Goal: Information Seeking & Learning: Check status

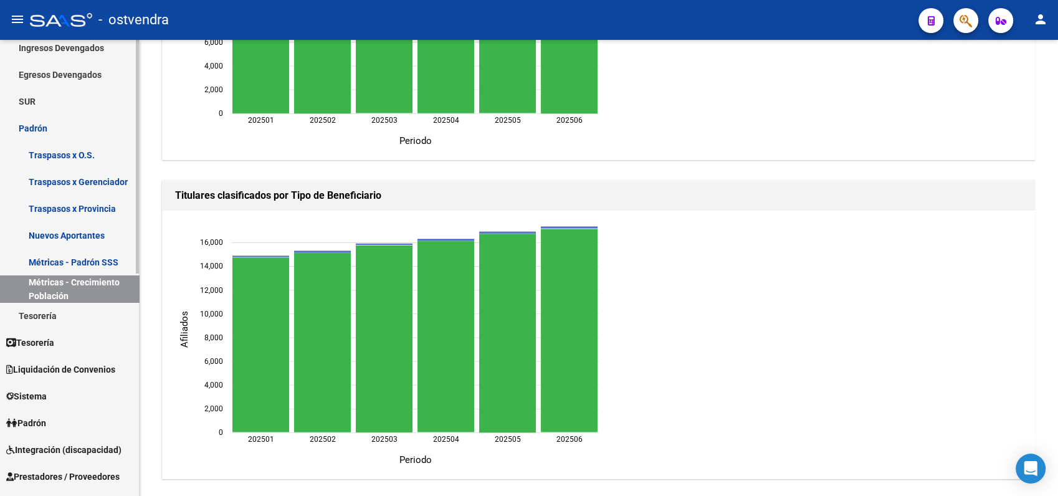
scroll to position [138, 0]
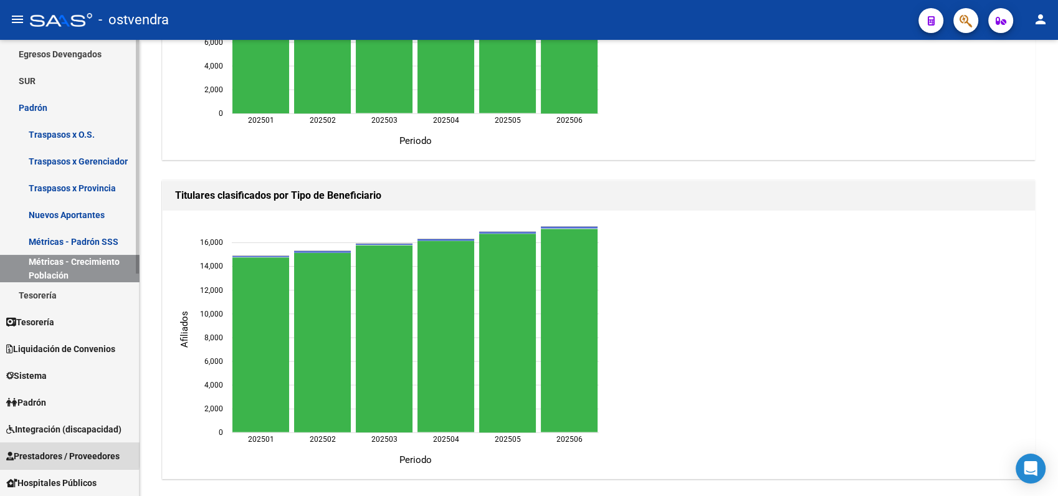
click at [40, 451] on span "Prestadores / Proveedores" at bounding box center [62, 456] width 113 height 14
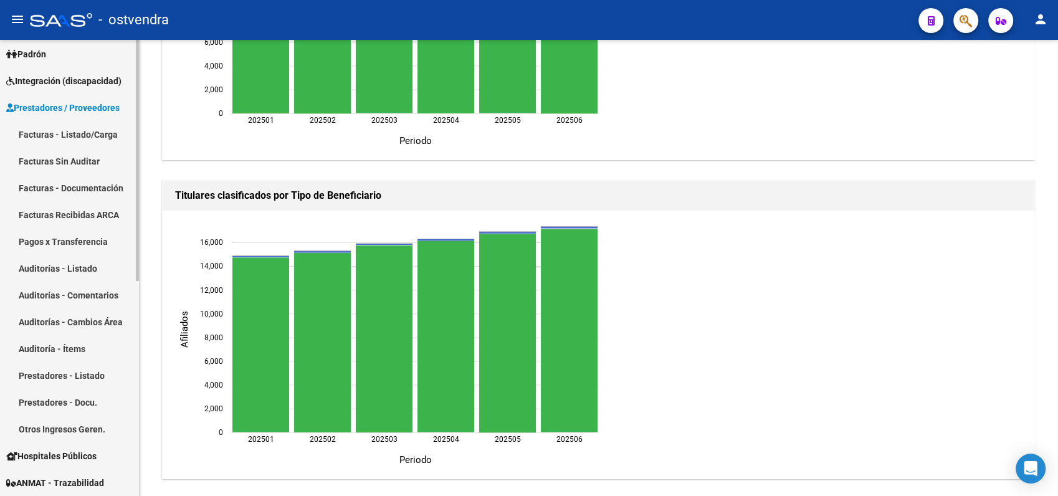
click at [59, 135] on link "Facturas - Listado/Carga" at bounding box center [69, 134] width 139 height 27
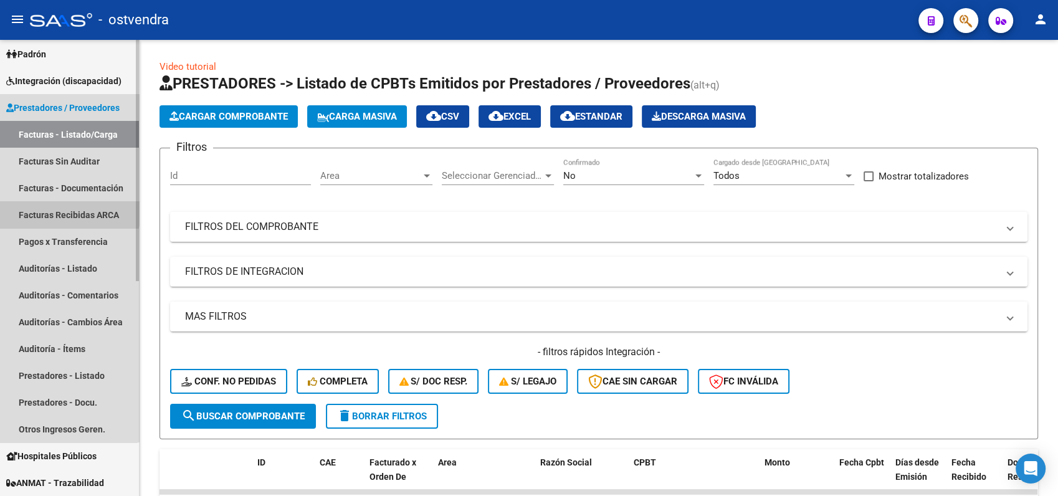
click at [68, 212] on link "Facturas Recibidas ARCA" at bounding box center [69, 214] width 139 height 27
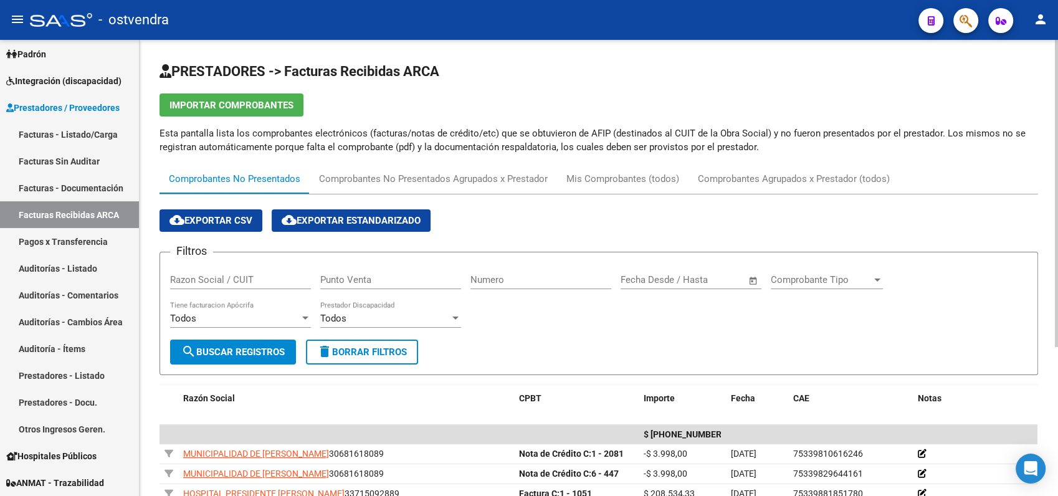
click at [255, 277] on input "Razon Social / CUIT" at bounding box center [240, 279] width 141 height 11
click at [239, 344] on button "search Buscar Registros" at bounding box center [233, 351] width 126 height 25
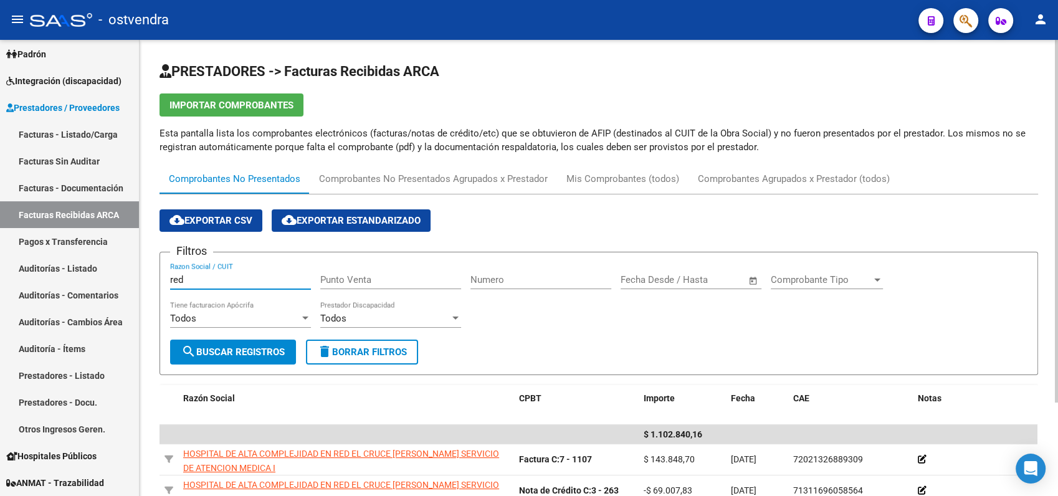
click at [221, 277] on input "red" at bounding box center [240, 279] width 141 height 11
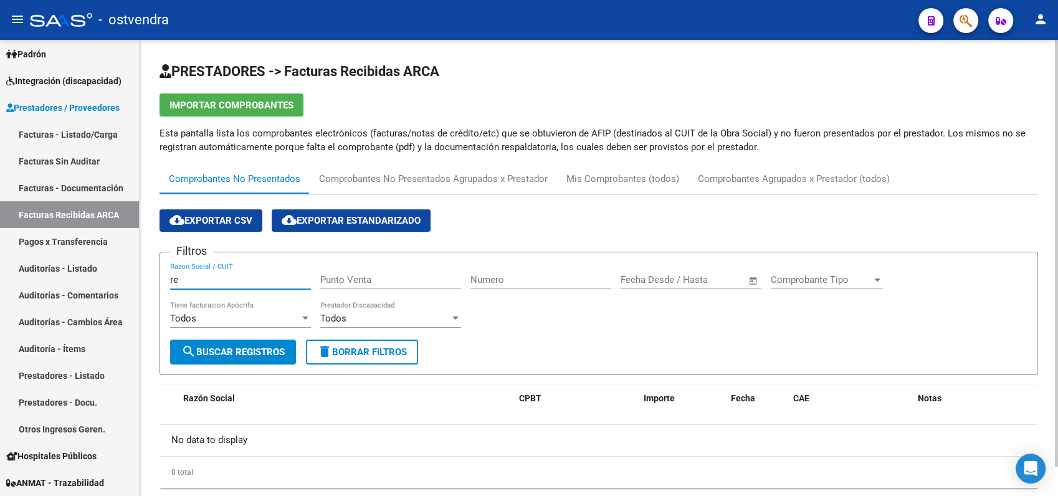
type input "r"
type input "b"
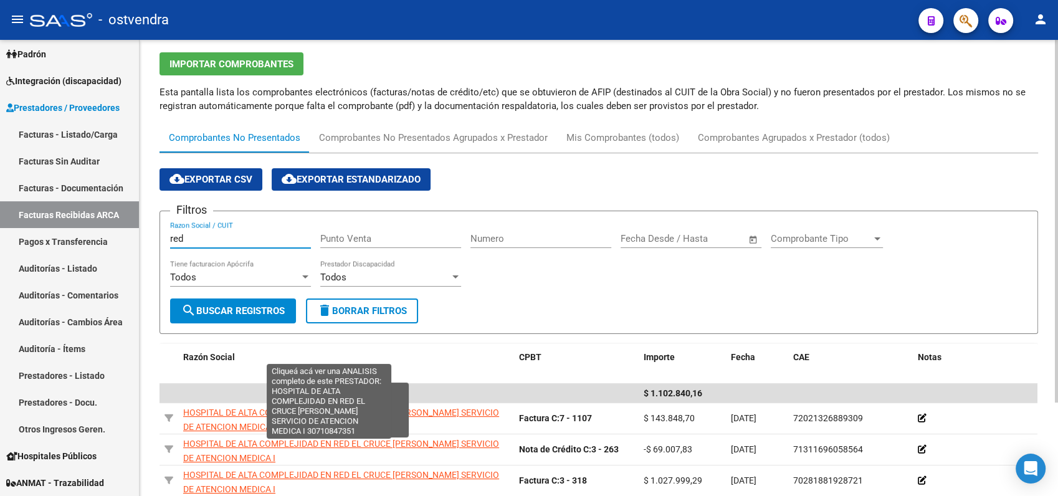
scroll to position [117, 0]
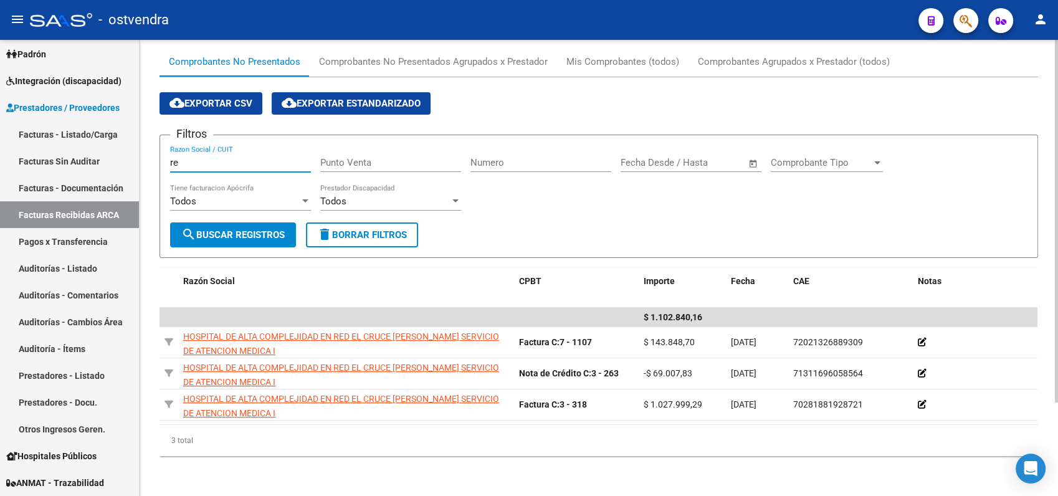
type input "r"
click at [513, 166] on input "Numero" at bounding box center [540, 162] width 141 height 11
click at [264, 228] on button "search Buscar Registros" at bounding box center [233, 234] width 126 height 25
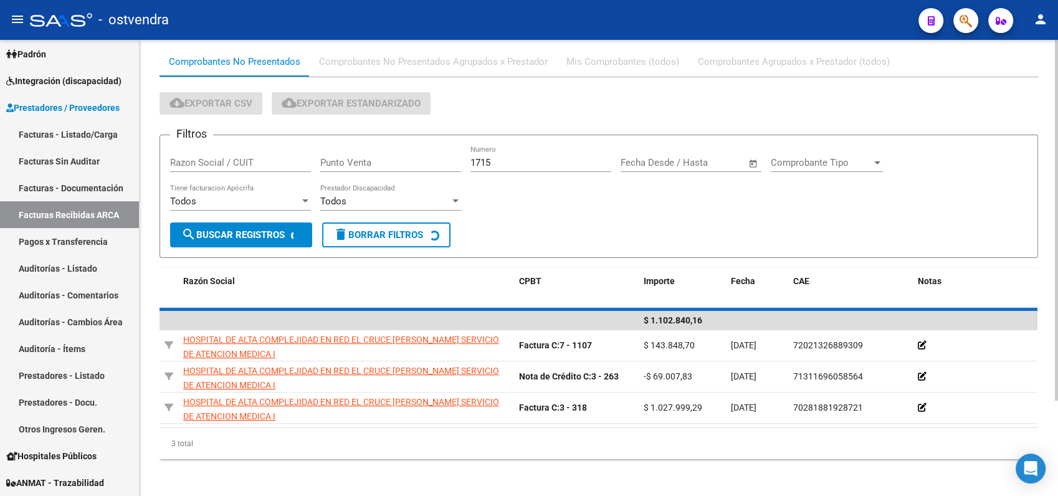
scroll to position [64, 0]
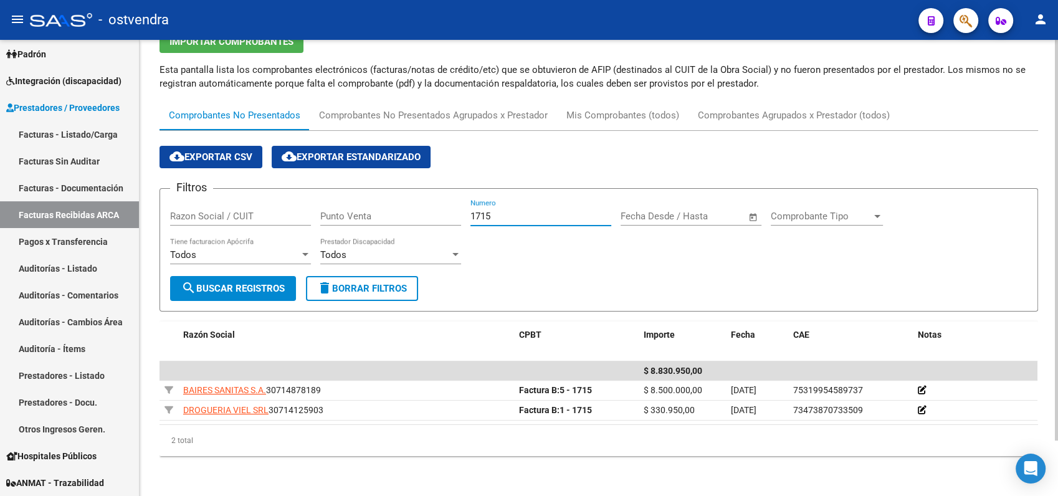
click at [501, 212] on input "1715" at bounding box center [540, 216] width 141 height 11
type input "1"
click at [269, 215] on input "Razon Social / CUIT" at bounding box center [240, 216] width 141 height 11
click at [498, 212] on input "Numero" at bounding box center [540, 216] width 141 height 11
click at [267, 208] on div "Razon Social / CUIT" at bounding box center [240, 212] width 141 height 27
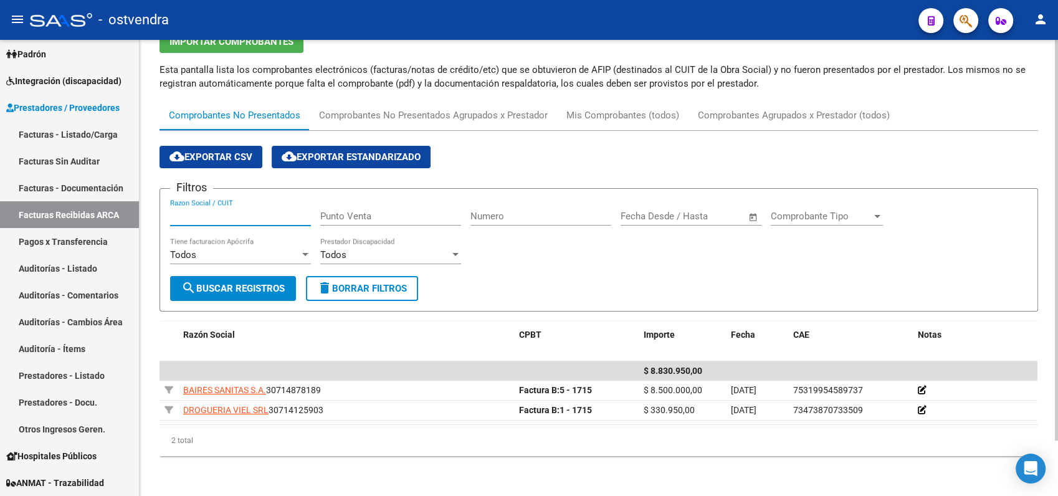
paste input "30-70795910-6"
click at [237, 287] on span "search Buscar Registros" at bounding box center [232, 288] width 103 height 11
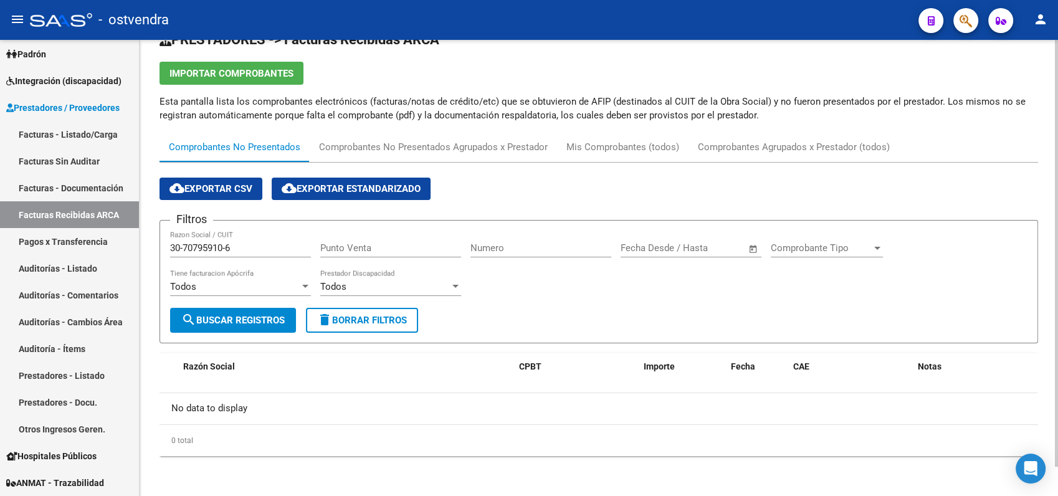
scroll to position [31, 0]
click at [227, 247] on input "30-70795910-6" at bounding box center [240, 248] width 141 height 11
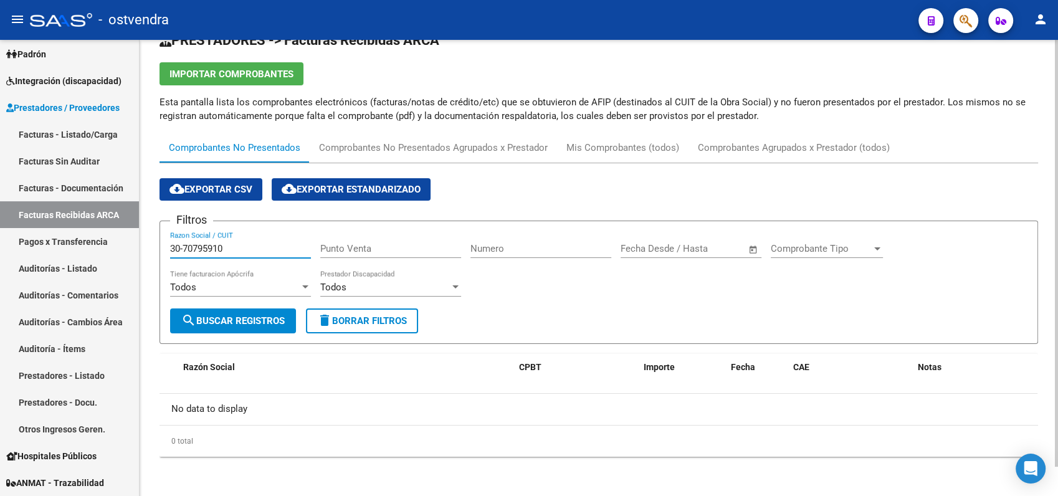
click at [186, 245] on input "30-70795910" at bounding box center [240, 248] width 141 height 11
click at [234, 246] on input "3070795910" at bounding box center [240, 248] width 141 height 11
type input "3070795910"
click at [264, 314] on button "search Buscar Registros" at bounding box center [233, 320] width 126 height 25
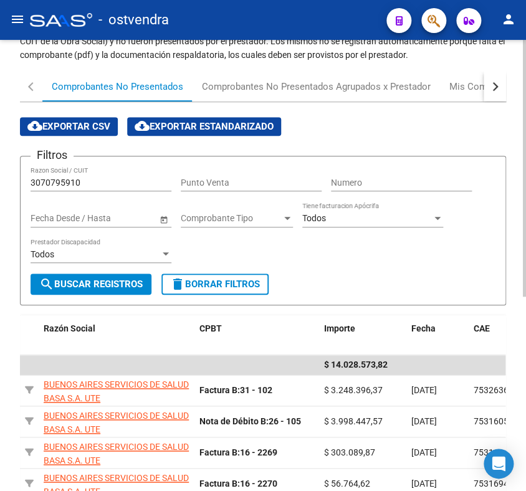
scroll to position [73, 0]
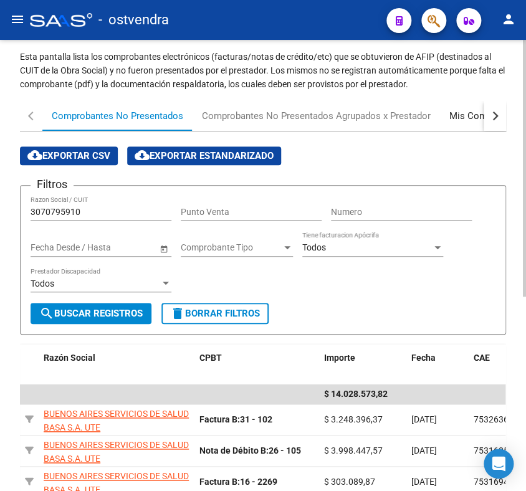
click at [455, 112] on div "Mis Comprobantes (todos)" at bounding box center [505, 116] width 113 height 14
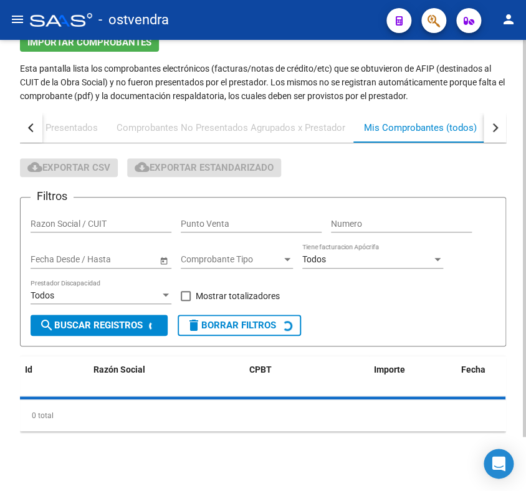
scroll to position [0, 0]
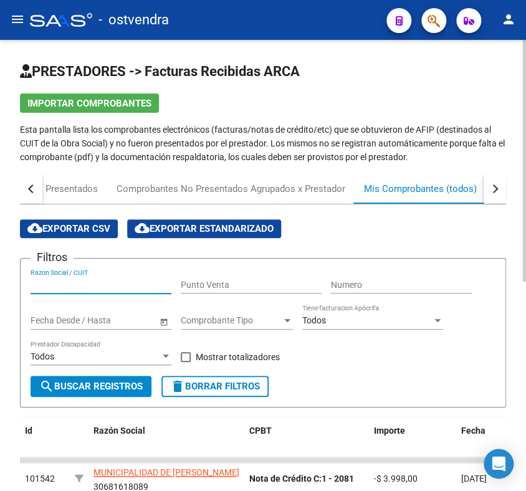
click at [71, 280] on input "Razon Social / CUIT" at bounding box center [101, 285] width 141 height 11
paste input "30-70795910-6"
click at [45, 284] on input "30-70795910" at bounding box center [101, 285] width 141 height 11
type input "3070795910"
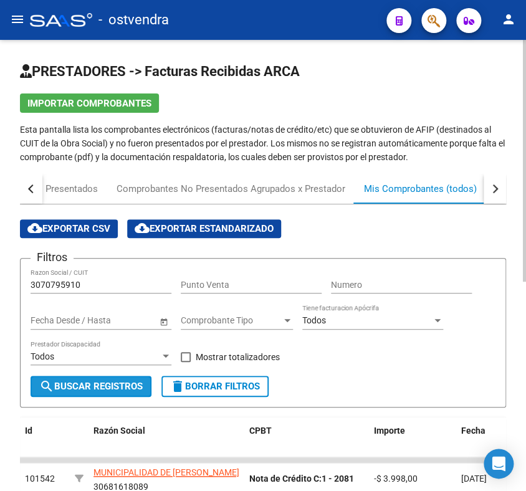
click at [77, 394] on button "search Buscar Registros" at bounding box center [91, 386] width 121 height 21
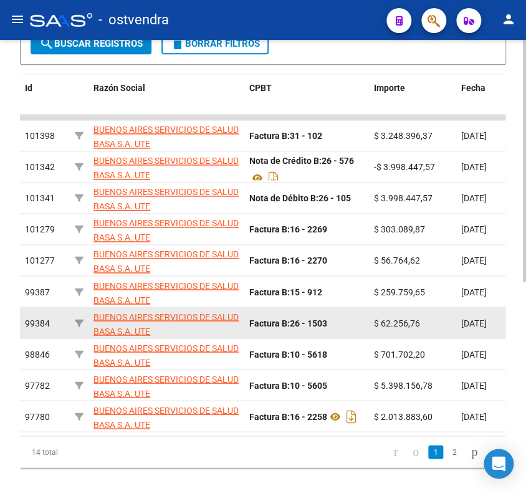
scroll to position [346, 0]
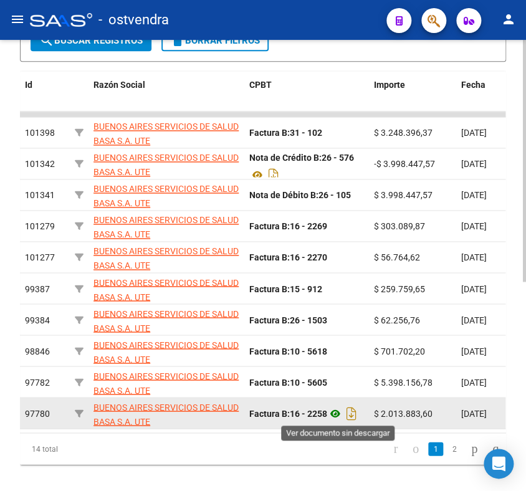
click at [340, 411] on icon at bounding box center [335, 413] width 16 height 15
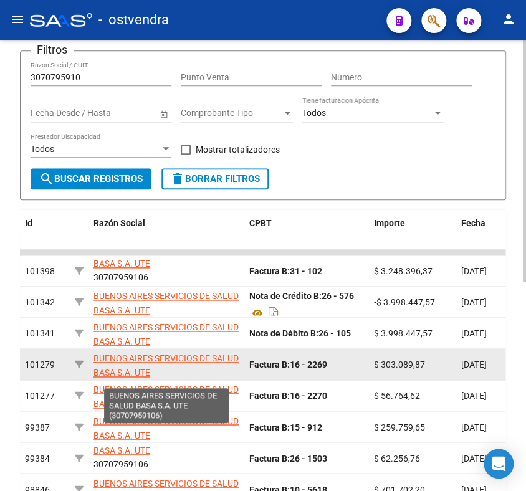
scroll to position [0, 0]
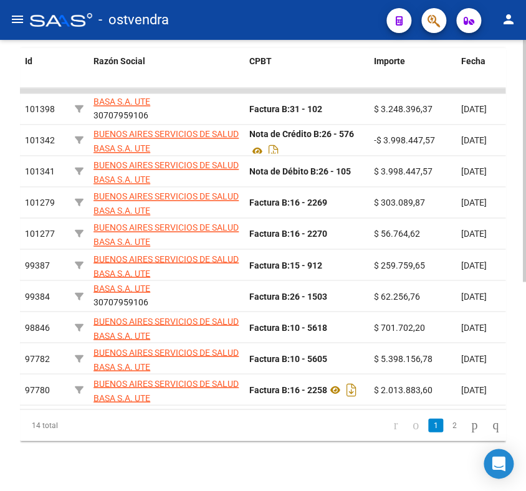
click at [510, 369] on div "PRESTADORES -> Facturas Recibidas ARCA Importar Comprobantes Esta pantalla list…" at bounding box center [264, 85] width 529 height 830
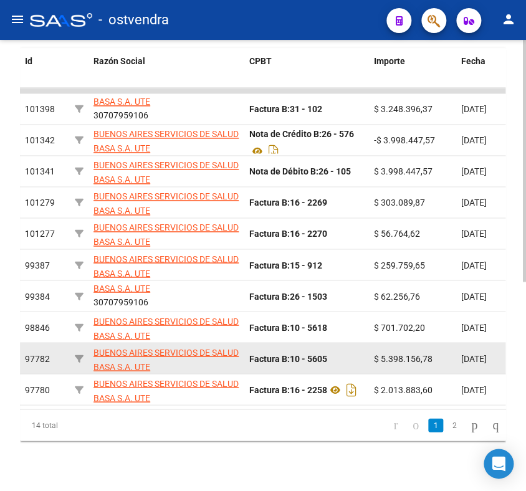
scroll to position [365, 0]
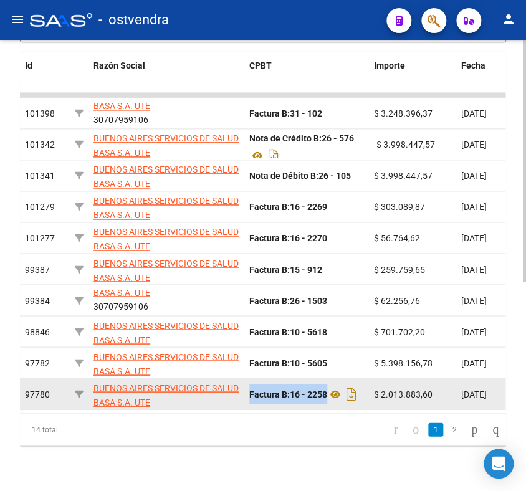
drag, startPoint x: 243, startPoint y: 391, endPoint x: 373, endPoint y: 392, distance: 130.2
click at [373, 392] on div "97780 [GEOGRAPHIC_DATA] SERVICIOS DE SALUD BASA S.A. UTE 30707959106 Factura B:…" at bounding box center [393, 393] width 747 height 31
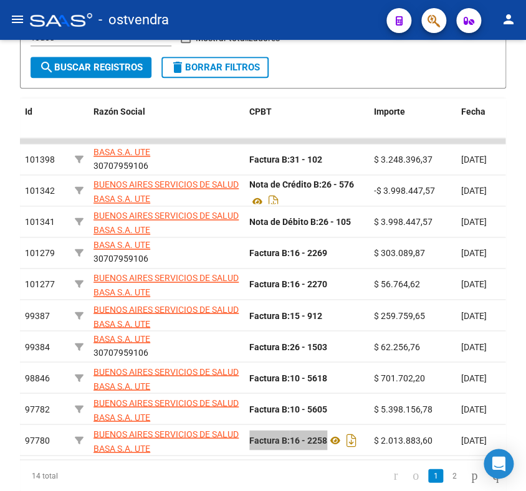
scroll to position [277, 0]
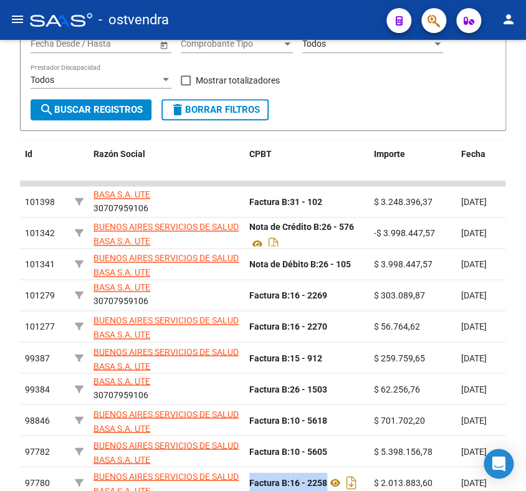
click at [20, 19] on mat-icon "menu" at bounding box center [17, 19] width 15 height 15
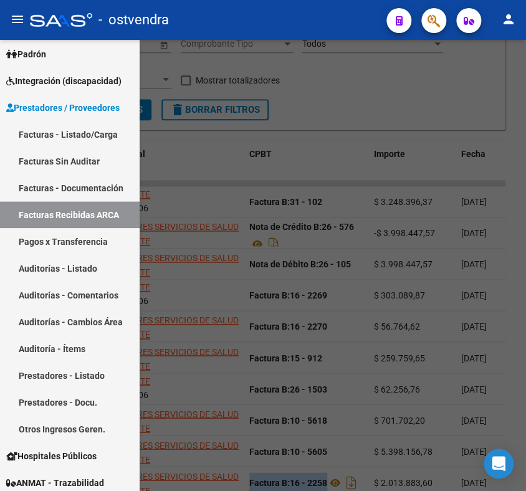
scroll to position [0, 0]
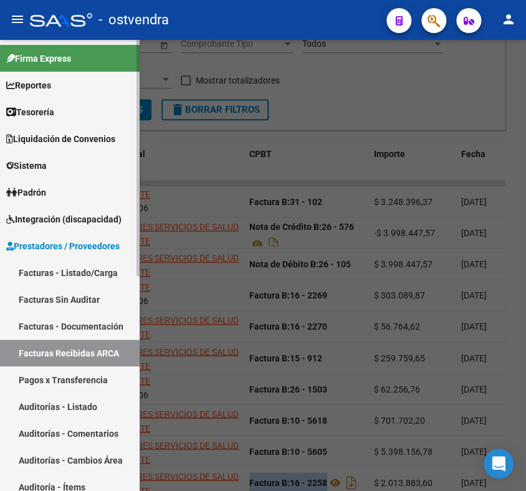
click at [54, 114] on span "Tesorería" at bounding box center [30, 112] width 48 height 14
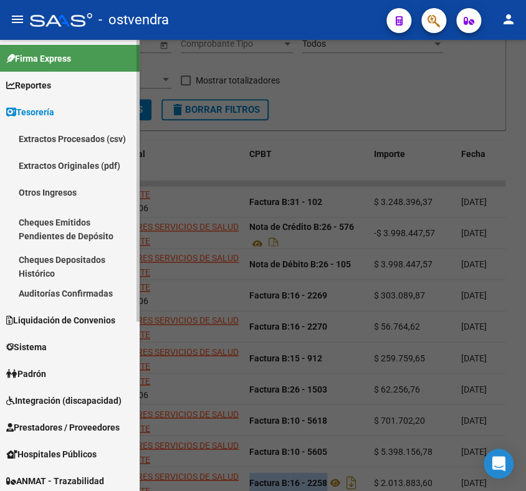
click at [74, 290] on link "Auditorías Confirmadas" at bounding box center [70, 293] width 140 height 27
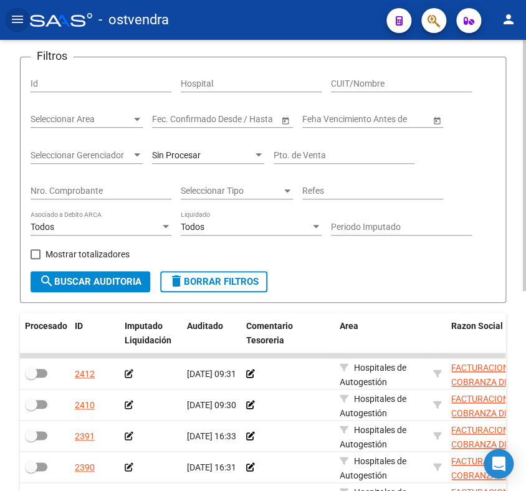
scroll to position [69, 0]
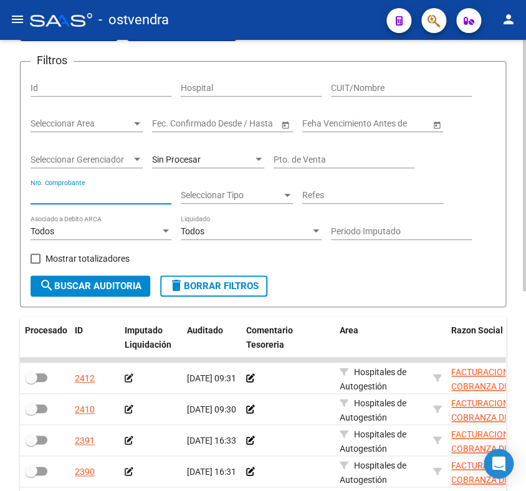
click at [110, 191] on input "Nro. Comprobante" at bounding box center [101, 195] width 141 height 11
type input "2258"
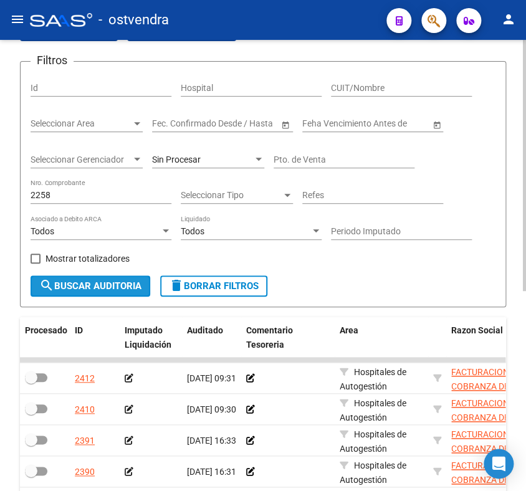
click at [83, 288] on span "search Buscar Auditoria" at bounding box center [90, 285] width 102 height 11
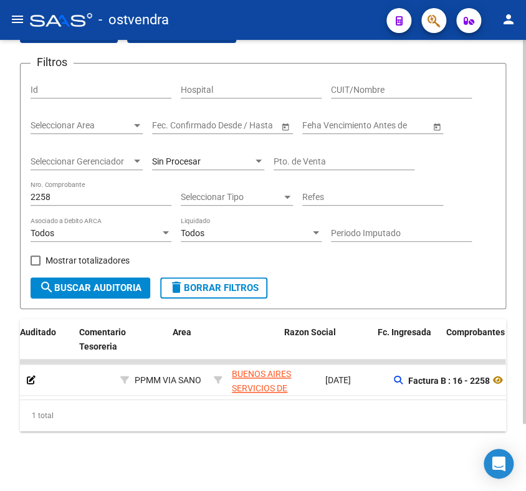
scroll to position [0, 0]
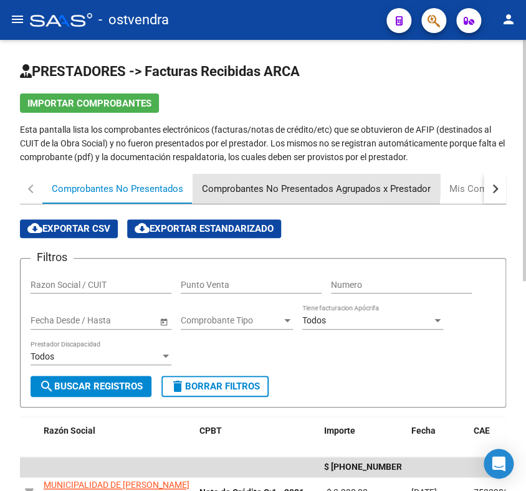
click at [252, 184] on div "Comprobantes No Presentados Agrupados x Prestador" at bounding box center [316, 189] width 229 height 14
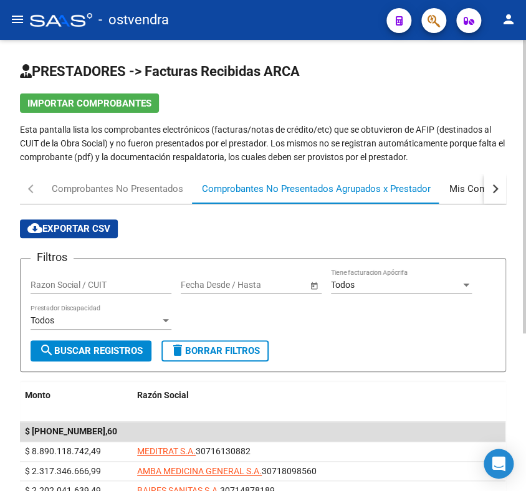
click at [454, 186] on div "Mis Comprobantes (todos)" at bounding box center [505, 189] width 113 height 14
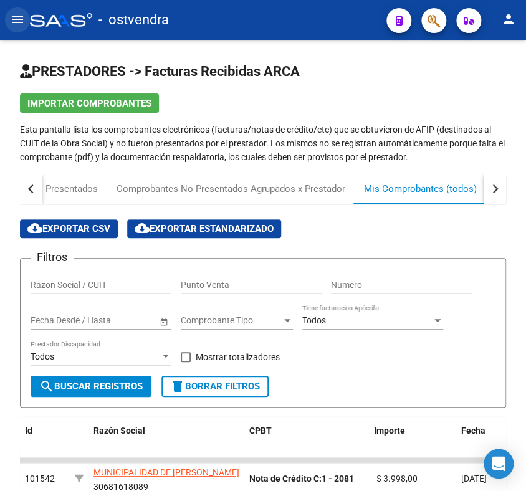
click at [11, 16] on mat-icon "menu" at bounding box center [17, 19] width 15 height 15
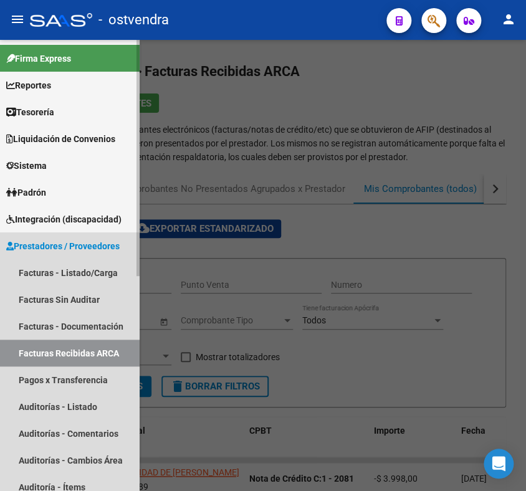
click at [70, 354] on link "Facturas Recibidas ARCA" at bounding box center [70, 352] width 140 height 27
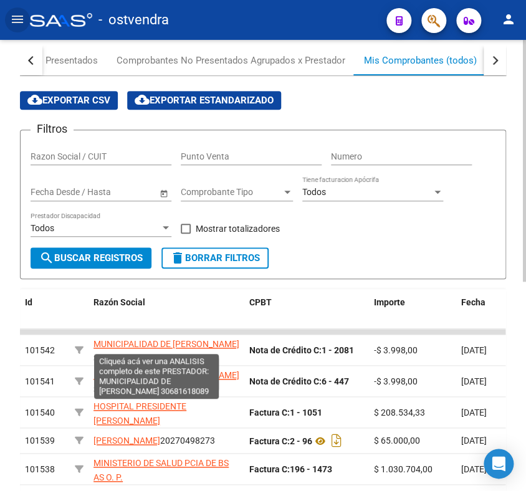
scroll to position [138, 0]
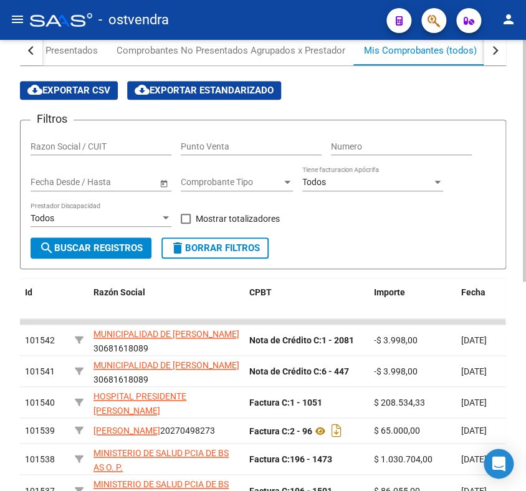
drag, startPoint x: 348, startPoint y: 142, endPoint x: 366, endPoint y: 146, distance: 17.8
click at [348, 142] on input "Numero" at bounding box center [401, 146] width 141 height 11
click at [108, 142] on input "Razon Social / CUIT" at bounding box center [101, 146] width 141 height 11
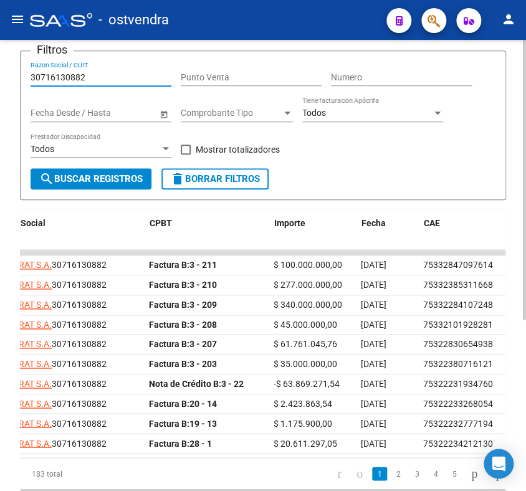
scroll to position [0, 100]
type input "30716130882"
click at [372, 223] on span "Fecha" at bounding box center [373, 223] width 24 height 10
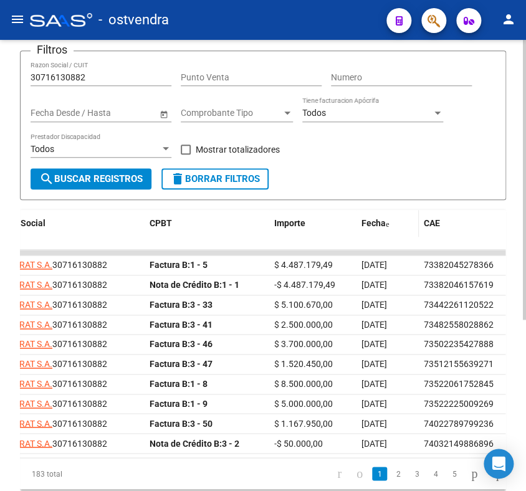
click at [372, 223] on span "Fecha" at bounding box center [373, 223] width 24 height 10
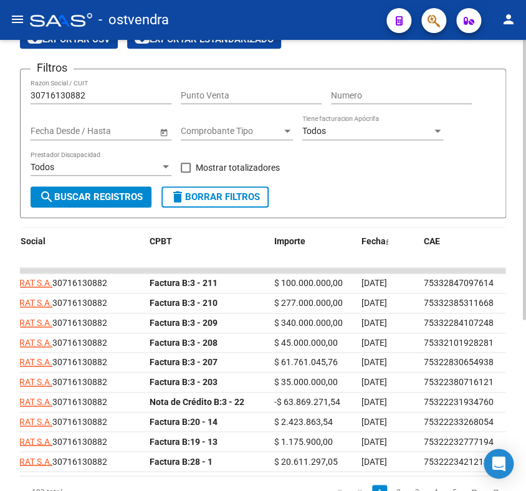
scroll to position [207, 0]
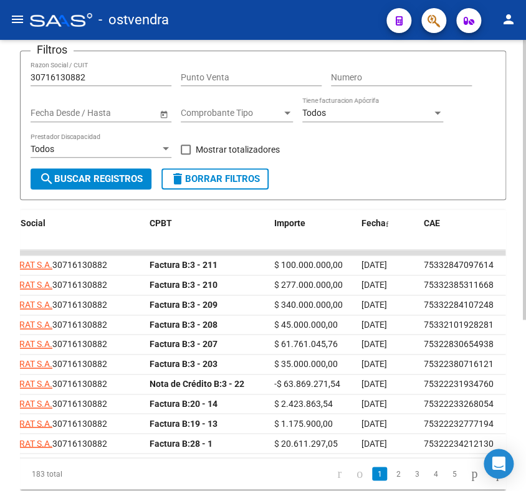
click at [259, 75] on input "Punto Venta" at bounding box center [251, 77] width 141 height 11
drag, startPoint x: 364, startPoint y: 71, endPoint x: 354, endPoint y: 69, distance: 10.3
click at [363, 70] on div "Numero" at bounding box center [401, 73] width 141 height 25
type input "206"
drag, startPoint x: 95, startPoint y: 65, endPoint x: 92, endPoint y: 78, distance: 12.8
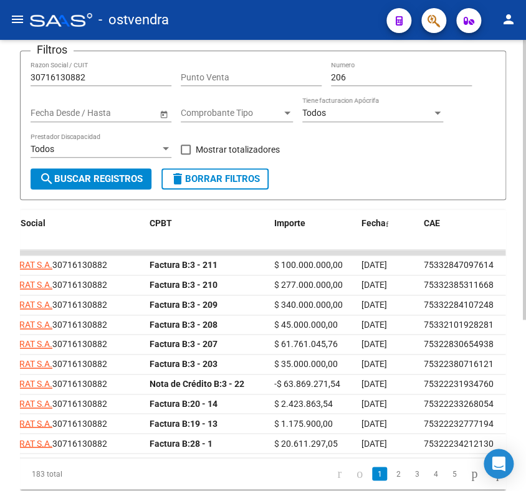
click at [92, 74] on div "30716130882 Razon Social / CUIT" at bounding box center [101, 73] width 141 height 25
type input "3"
click at [87, 171] on button "search Buscar Registros" at bounding box center [91, 178] width 121 height 21
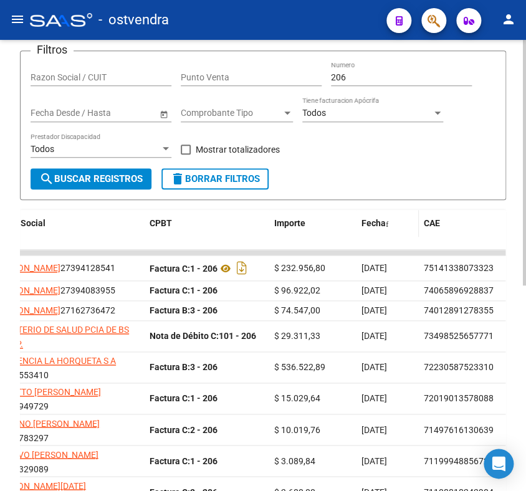
click at [379, 222] on span "Fecha" at bounding box center [373, 223] width 24 height 10
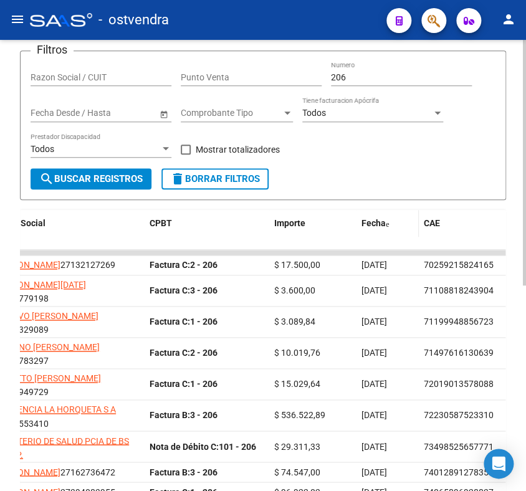
click at [379, 222] on span "Fecha" at bounding box center [373, 223] width 24 height 10
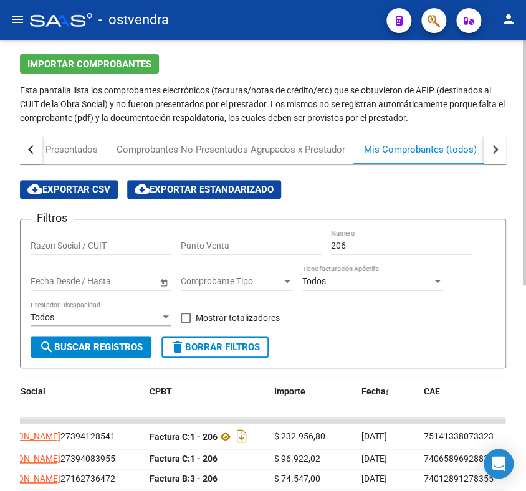
scroll to position [32, 0]
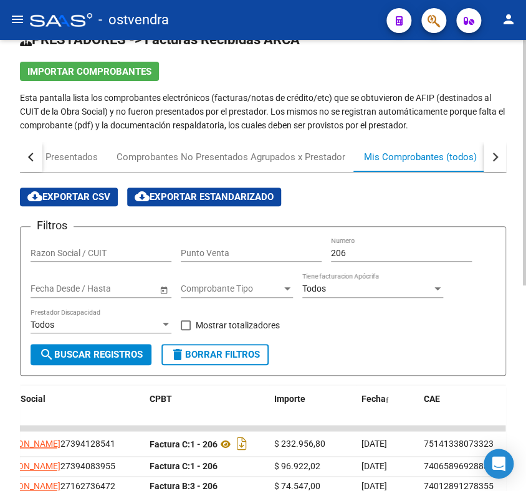
click at [235, 252] on input "Punto Venta" at bounding box center [251, 253] width 141 height 11
type input "3"
click at [114, 358] on span "search Buscar Registros" at bounding box center [90, 354] width 103 height 11
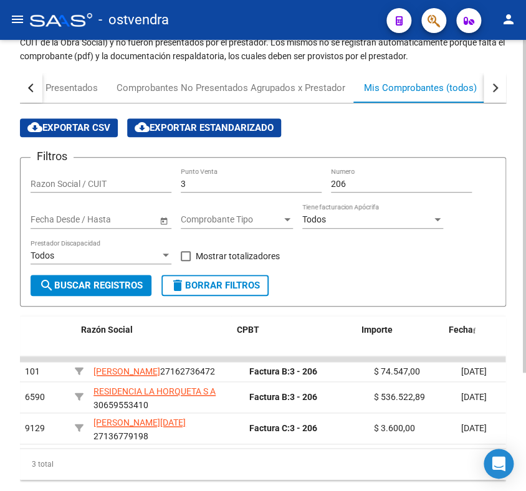
scroll to position [0, 73]
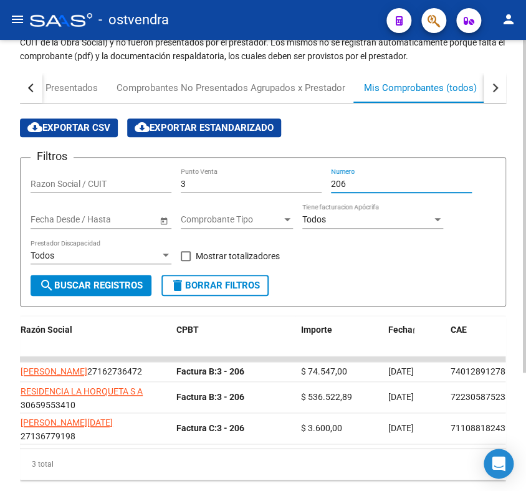
click at [379, 179] on input "206" at bounding box center [401, 184] width 141 height 11
type input "2"
click at [202, 177] on div "3 Punto Venta" at bounding box center [251, 180] width 141 height 25
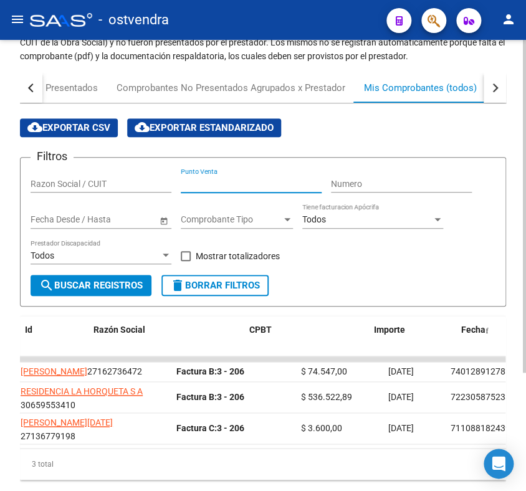
scroll to position [0, 0]
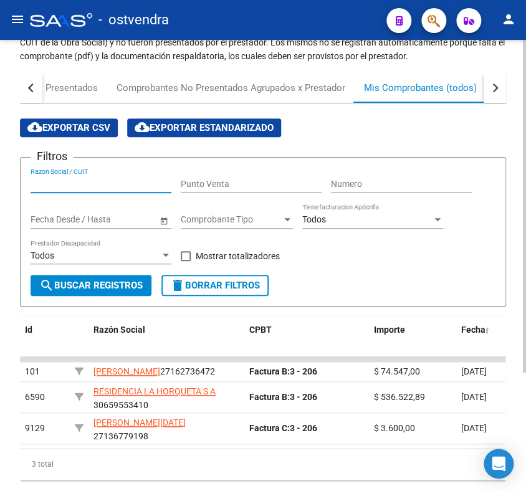
click at [62, 179] on input "Razon Social / CUIT" at bounding box center [101, 184] width 141 height 11
paste input "27-38865131-3"
click at [43, 183] on input "27-38865131" at bounding box center [101, 184] width 141 height 11
type input "2738865131"
click at [122, 283] on span "search Buscar Registros" at bounding box center [90, 285] width 103 height 11
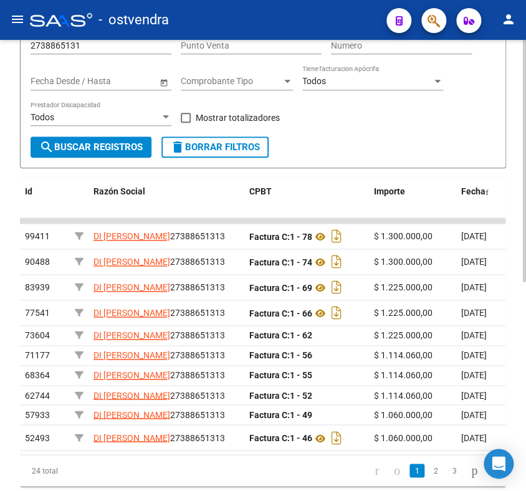
scroll to position [170, 0]
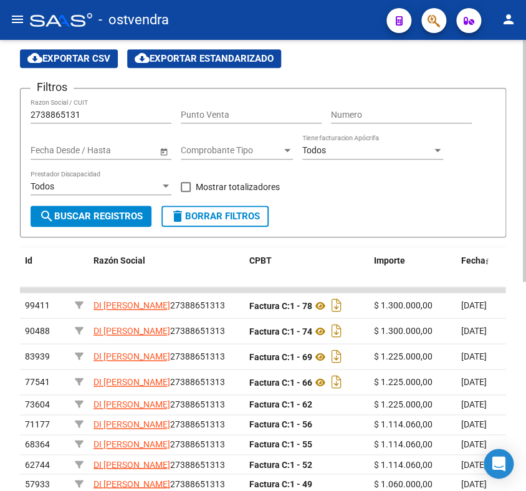
click at [82, 106] on div "2738865131 Razon Social / CUIT" at bounding box center [101, 110] width 141 height 25
drag, startPoint x: 88, startPoint y: 113, endPoint x: -4, endPoint y: 108, distance: 91.7
click at [0, 108] on html "menu - ostvendra person Firma Express Reportes Tablero de Control Ingresos Perc…" at bounding box center [263, 245] width 526 height 491
paste input "30-71607593-8"
click at [85, 115] on input "30-71607593-8" at bounding box center [101, 115] width 141 height 11
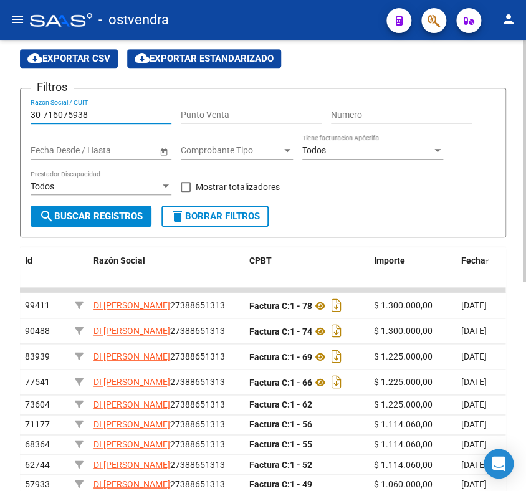
click at [40, 114] on input "30-716075938" at bounding box center [101, 115] width 141 height 11
click at [42, 110] on input "30-716075938" at bounding box center [101, 115] width 141 height 11
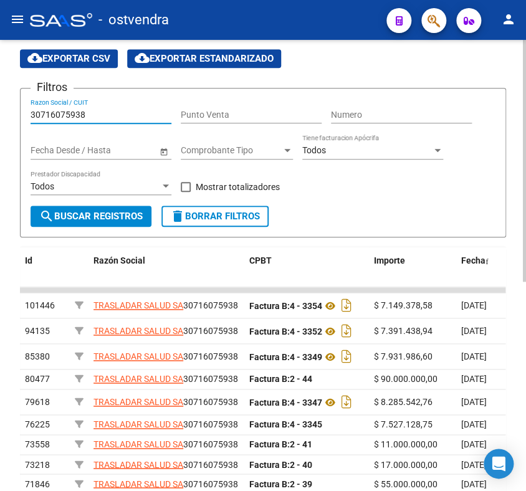
type input "30716075938"
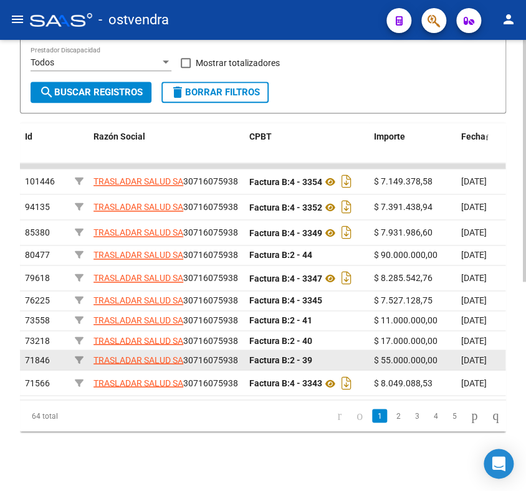
scroll to position [389, 0]
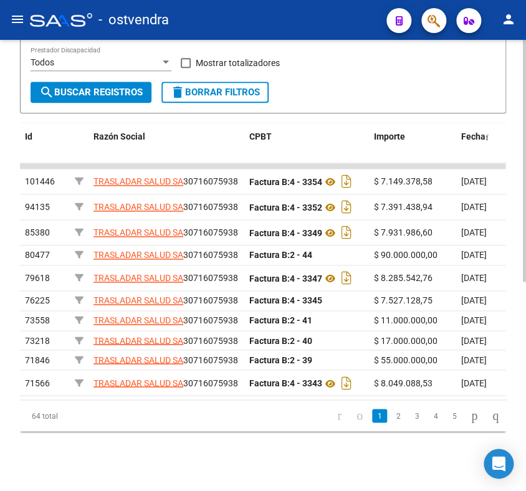
click at [391, 415] on link "2" at bounding box center [398, 416] width 15 height 14
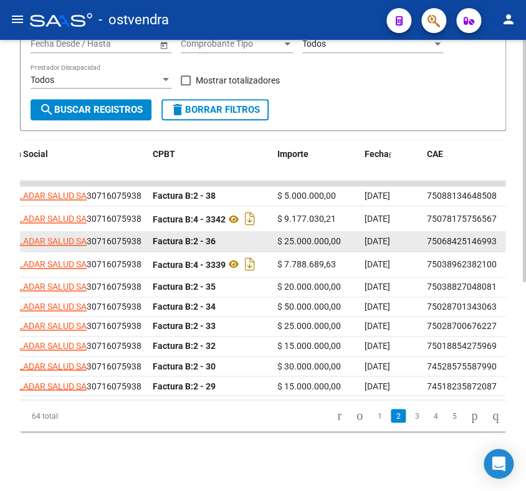
scroll to position [346, 0]
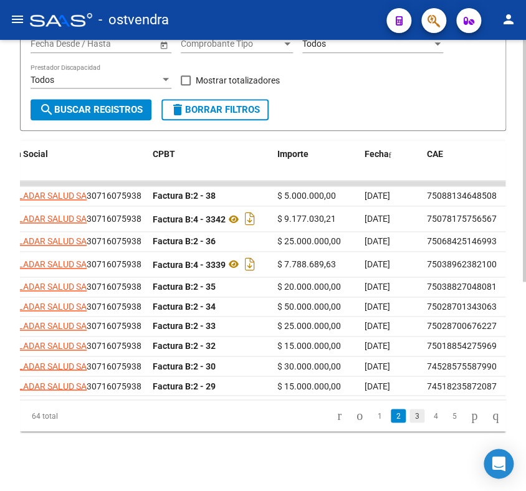
click at [409, 422] on link "3" at bounding box center [416, 416] width 15 height 14
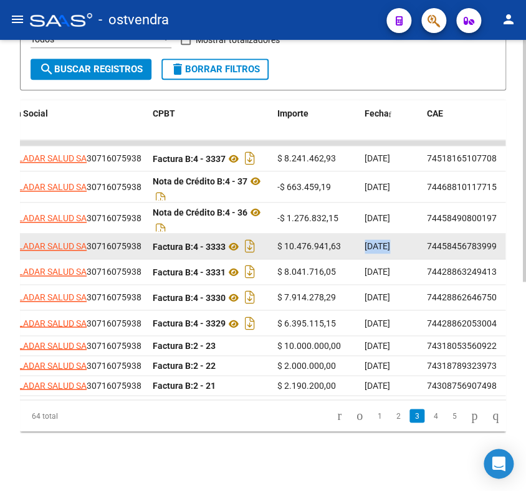
drag, startPoint x: 364, startPoint y: 224, endPoint x: 425, endPoint y: 229, distance: 61.9
click at [425, 234] on div "53577 TRASLADAR SALUD SA 30716075938 Factura B: 4 - 3333 $ 10.476.941,63 [DATE]…" at bounding box center [296, 247] width 747 height 26
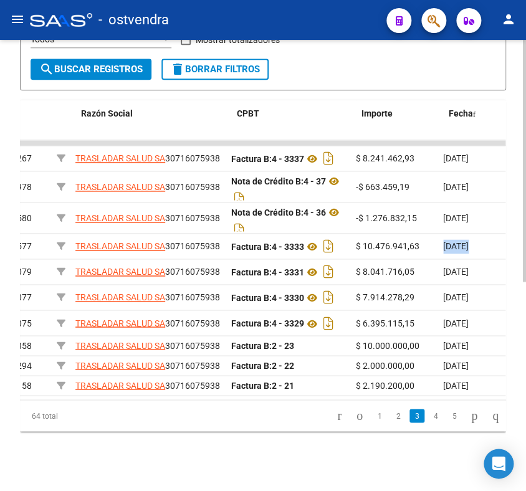
scroll to position [0, 0]
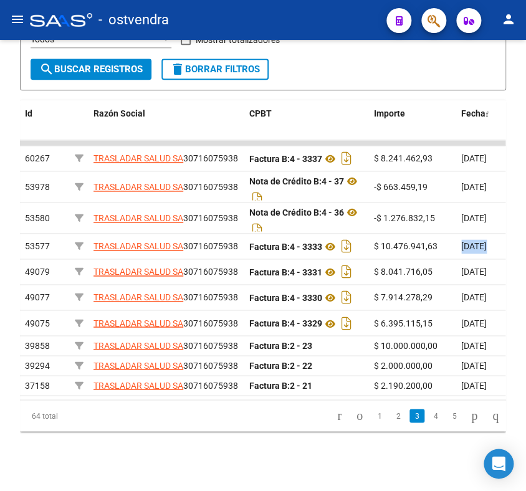
click at [391, 422] on link "2" at bounding box center [398, 416] width 15 height 14
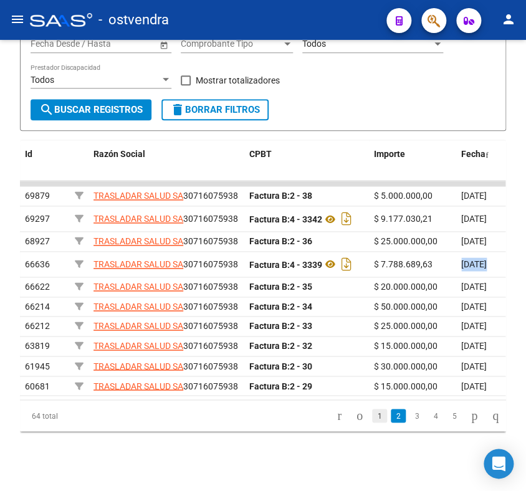
click at [372, 422] on link "1" at bounding box center [379, 416] width 15 height 14
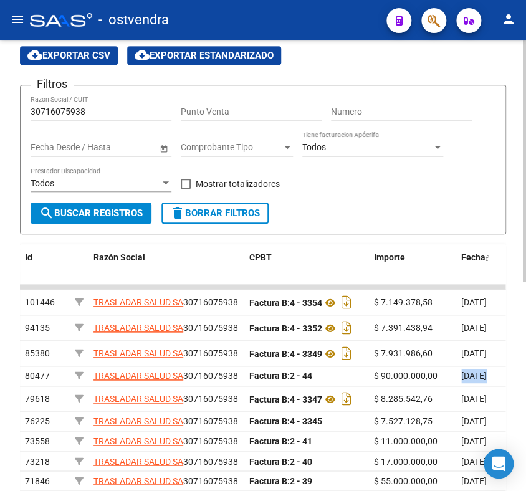
scroll to position [138, 0]
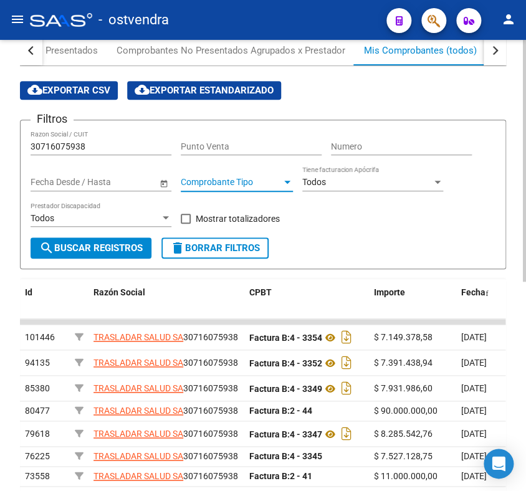
click at [266, 186] on span "Comprobante Tipo" at bounding box center [231, 182] width 101 height 11
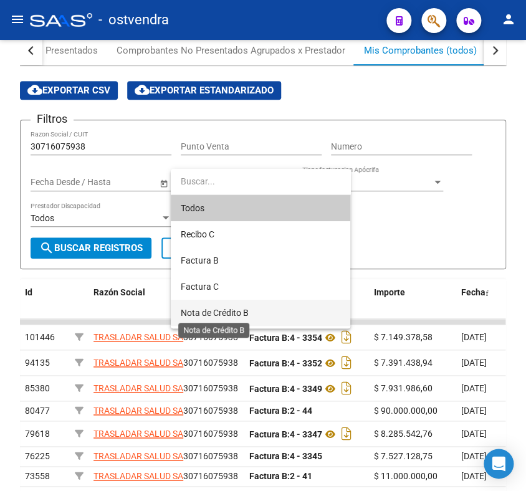
click at [224, 310] on span "Nota de Crédito B" at bounding box center [215, 313] width 68 height 10
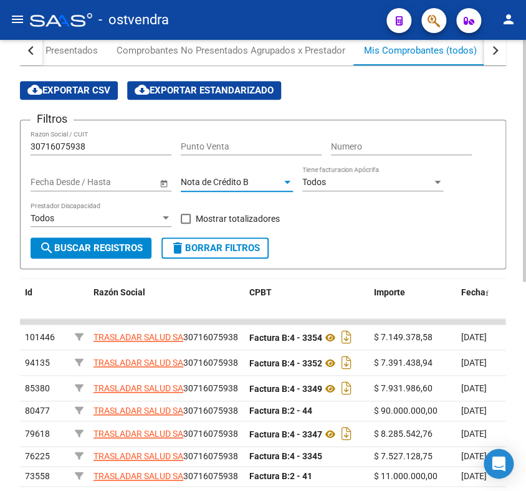
click at [95, 245] on span "search Buscar Registros" at bounding box center [90, 247] width 103 height 11
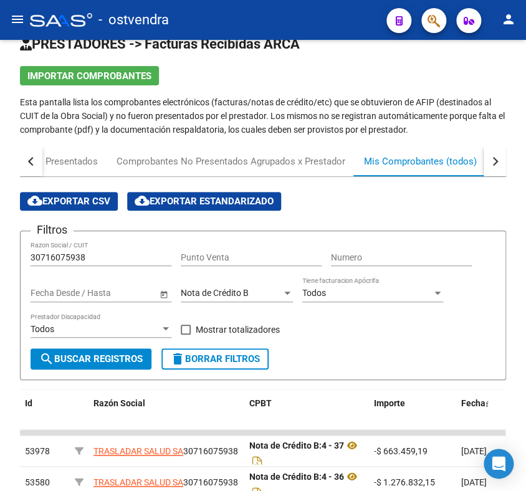
scroll to position [26, 0]
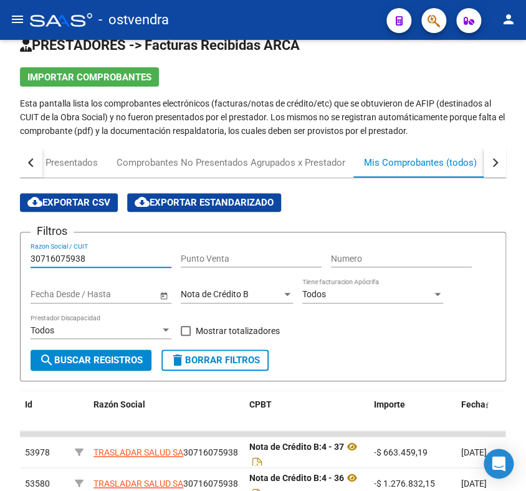
drag, startPoint x: 100, startPoint y: 253, endPoint x: -145, endPoint y: 249, distance: 244.2
click at [0, 249] on html "menu - ostvendra person Firma Express Reportes Tablero de Control Ingresos Perc…" at bounding box center [263, 245] width 526 height 491
click at [222, 254] on input "Punto Venta" at bounding box center [251, 259] width 141 height 11
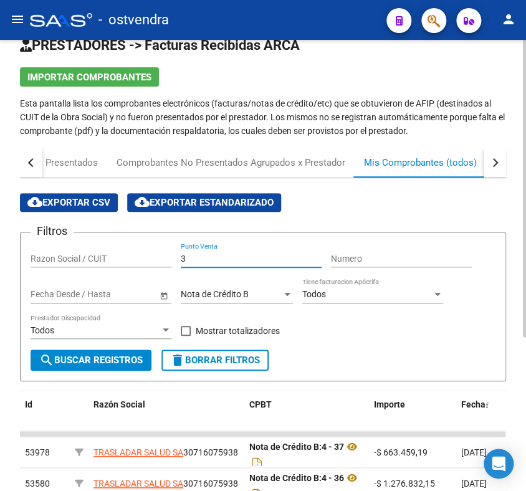
type input "3"
click at [397, 252] on div "Numero" at bounding box center [401, 254] width 141 height 25
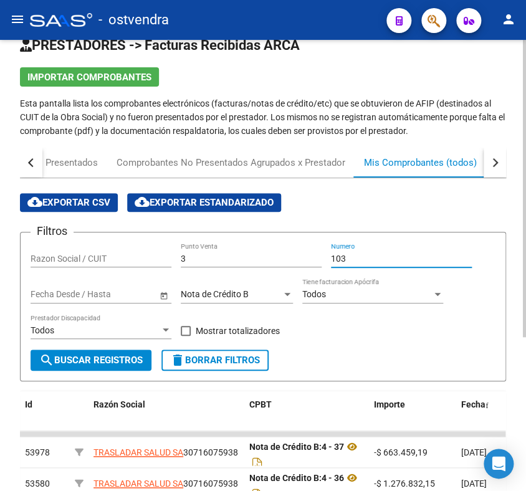
type input "103"
click at [118, 361] on span "search Buscar Registros" at bounding box center [90, 359] width 103 height 11
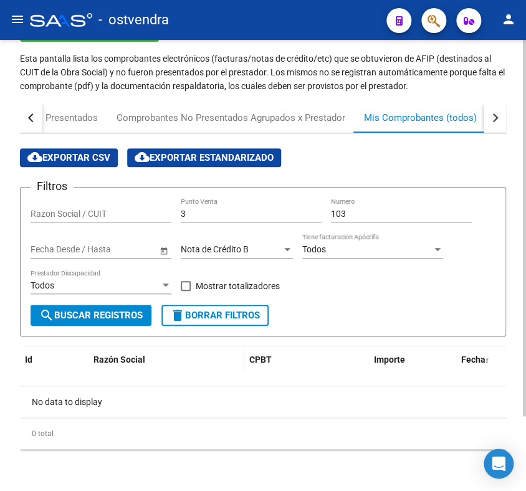
scroll to position [89, 0]
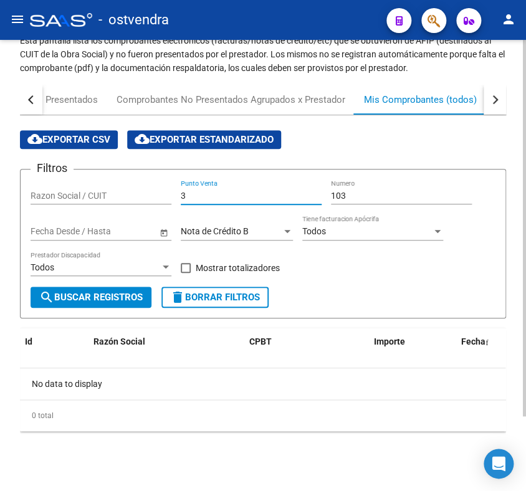
click at [222, 194] on input "3" at bounding box center [251, 196] width 141 height 11
click at [376, 191] on input "103" at bounding box center [401, 196] width 141 height 11
type input "1"
click at [354, 186] on div "Numero" at bounding box center [401, 191] width 141 height 25
click at [133, 290] on button "search Buscar Registros" at bounding box center [91, 297] width 121 height 21
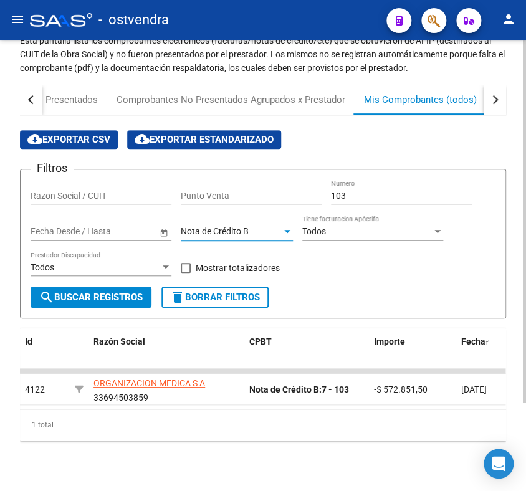
click at [244, 232] on span "Nota de Crédito B" at bounding box center [215, 231] width 68 height 10
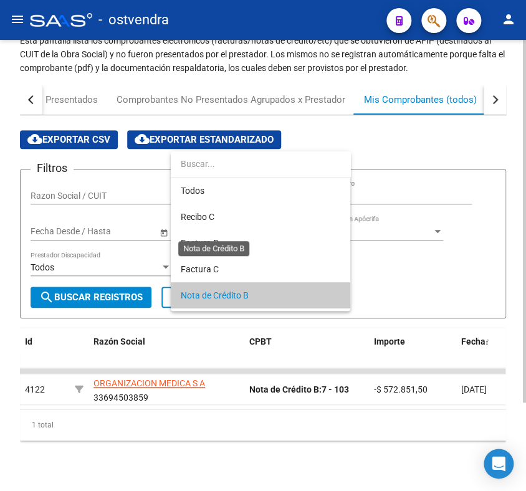
scroll to position [64, 0]
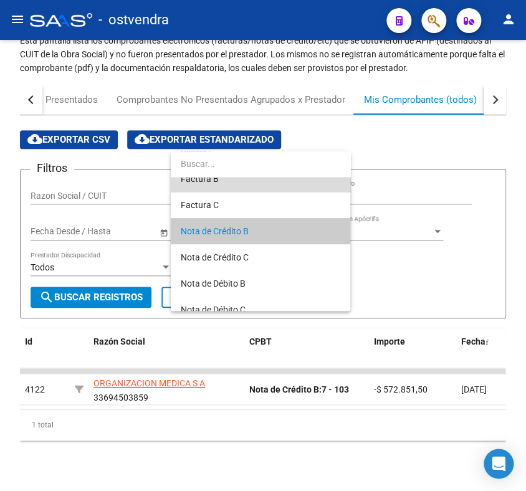
click at [219, 184] on span "Factura B" at bounding box center [260, 179] width 159 height 26
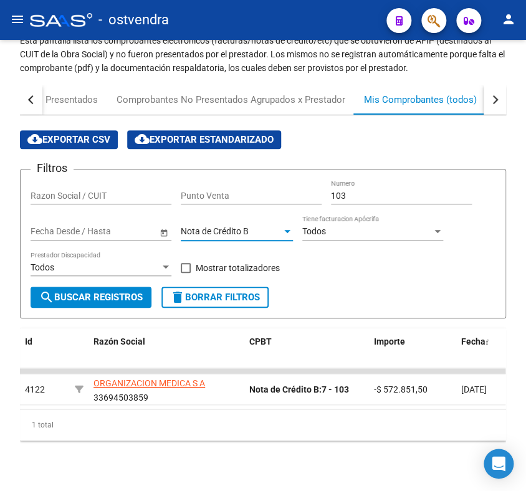
scroll to position [52, 0]
click at [125, 300] on span "search Buscar Registros" at bounding box center [90, 297] width 103 height 11
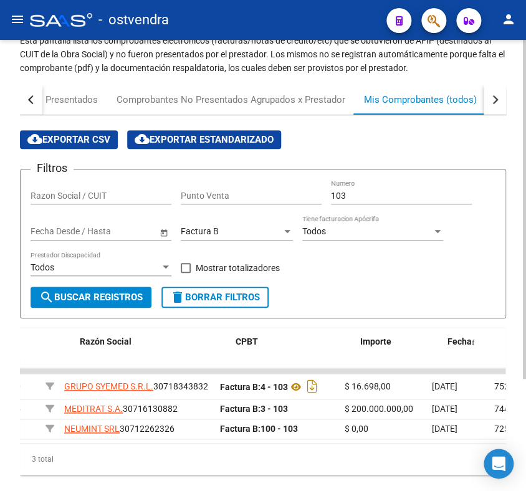
scroll to position [0, 0]
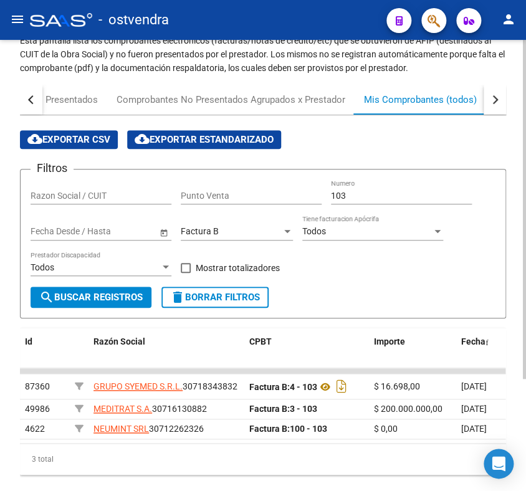
click at [351, 196] on input "103" at bounding box center [401, 196] width 141 height 11
type input "1"
click at [282, 232] on div at bounding box center [287, 232] width 11 height 10
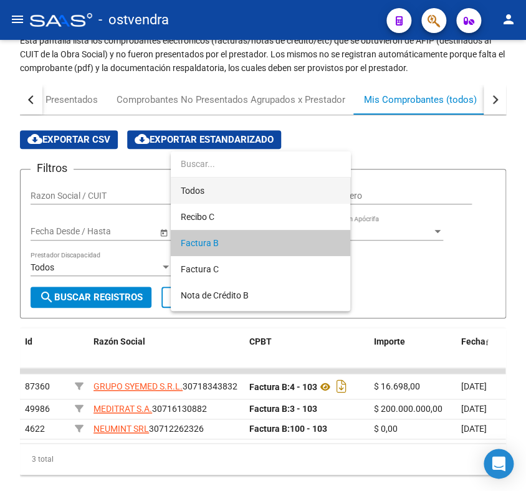
click at [197, 190] on span "Todos" at bounding box center [260, 191] width 159 height 26
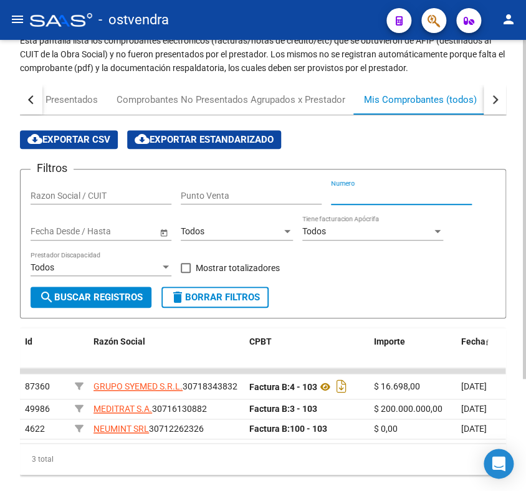
click at [344, 191] on input "Numero" at bounding box center [401, 196] width 141 height 11
type input "103"
click at [75, 306] on button "search Buscar Registros" at bounding box center [91, 297] width 121 height 21
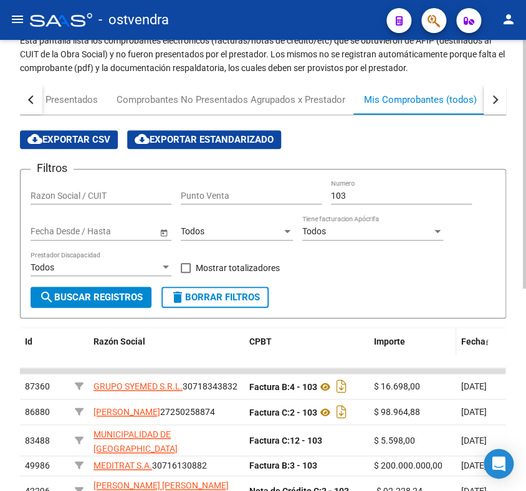
click at [388, 338] on span "Importe" at bounding box center [389, 341] width 31 height 10
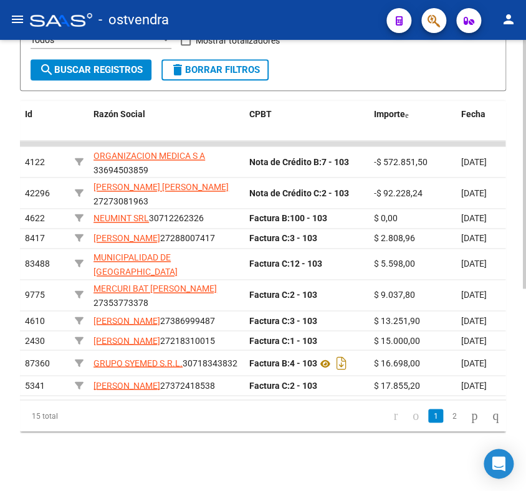
scroll to position [367, 0]
click at [447, 414] on link "2" at bounding box center [454, 416] width 15 height 14
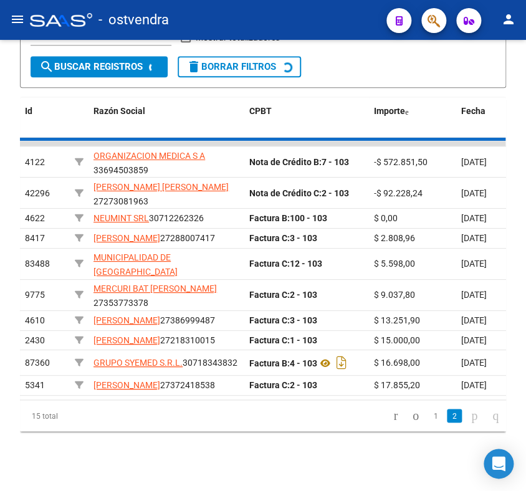
scroll to position [222, 0]
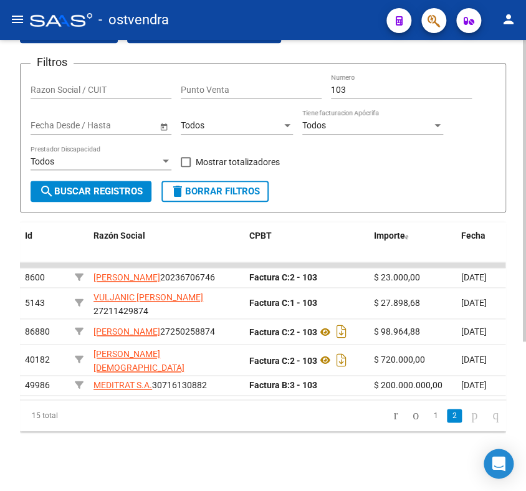
click at [57, 85] on input "Razon Social / CUIT" at bounding box center [101, 90] width 141 height 11
paste input "30-70743399-6"
type input "30707433996"
click at [109, 186] on span "search Buscar Registros" at bounding box center [90, 191] width 103 height 11
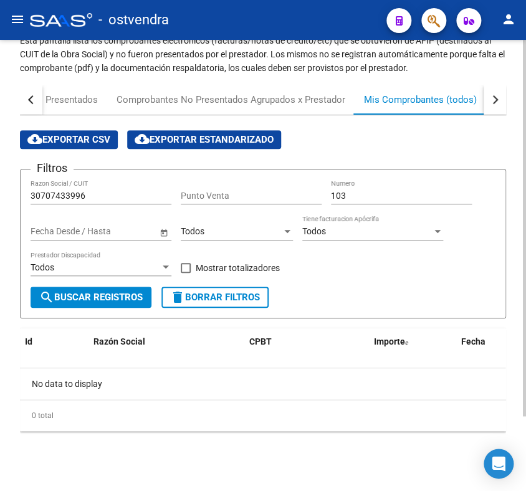
scroll to position [89, 0]
click at [369, 194] on input "103" at bounding box center [401, 196] width 141 height 11
type input "1"
click at [87, 299] on span "search Buscar Registros" at bounding box center [90, 297] width 103 height 11
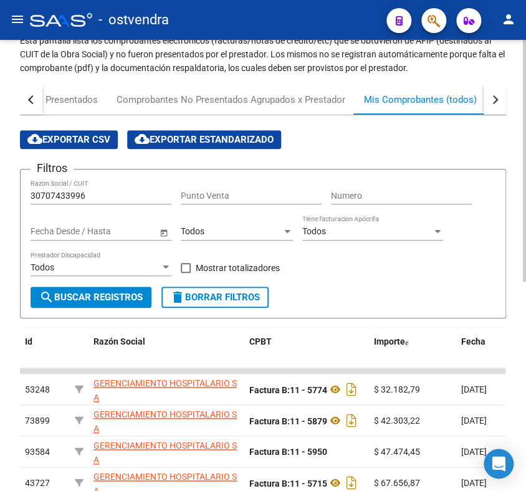
click at [263, 232] on div "Todos" at bounding box center [231, 231] width 101 height 11
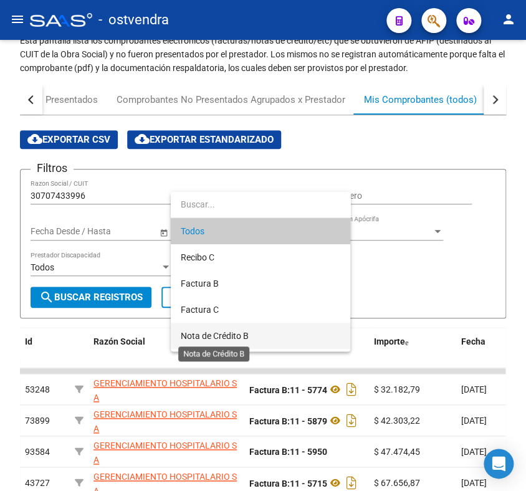
click at [222, 331] on span "Nota de Crédito B" at bounding box center [215, 336] width 68 height 10
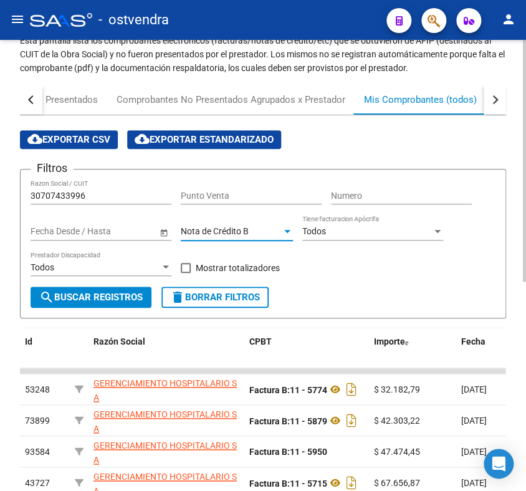
click at [110, 297] on span "search Buscar Registros" at bounding box center [90, 297] width 103 height 11
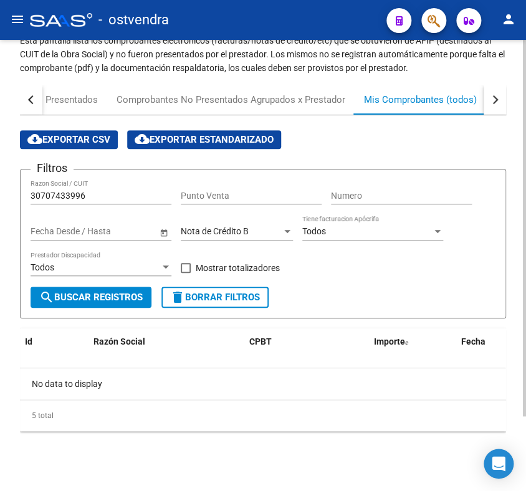
click at [100, 197] on input "30707433996" at bounding box center [101, 196] width 141 height 11
drag, startPoint x: 90, startPoint y: 195, endPoint x: -16, endPoint y: 195, distance: 105.9
click at [0, 195] on html "menu - ostvendra person Firma Express Reportes Tablero de Control Ingresos Perc…" at bounding box center [263, 245] width 526 height 491
type input "gerenci"
click at [91, 300] on span "search Buscar Registros" at bounding box center [90, 297] width 103 height 11
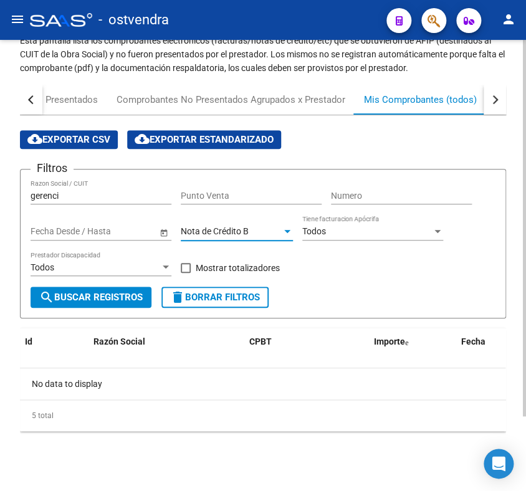
click at [212, 228] on span "Nota de Crédito B" at bounding box center [215, 231] width 68 height 10
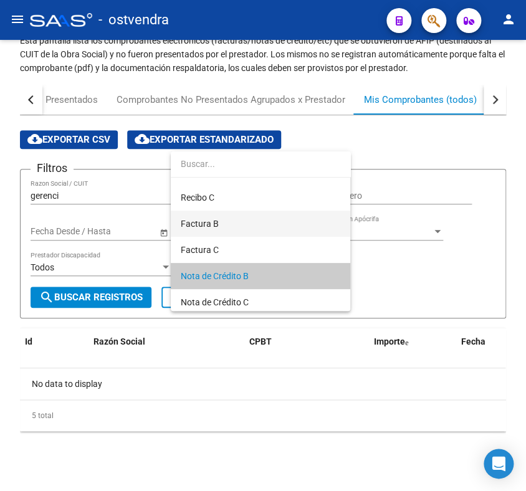
scroll to position [0, 0]
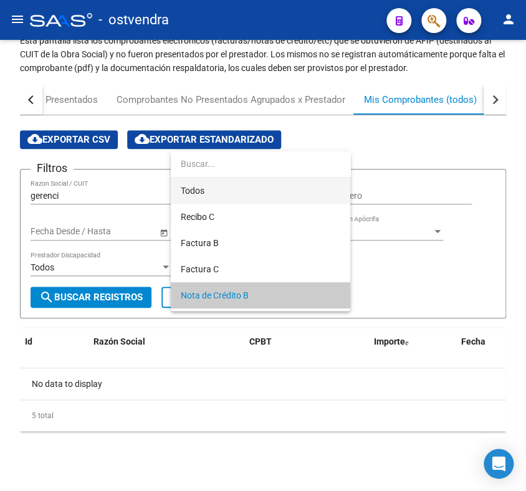
click at [206, 187] on span "Todos" at bounding box center [260, 191] width 159 height 26
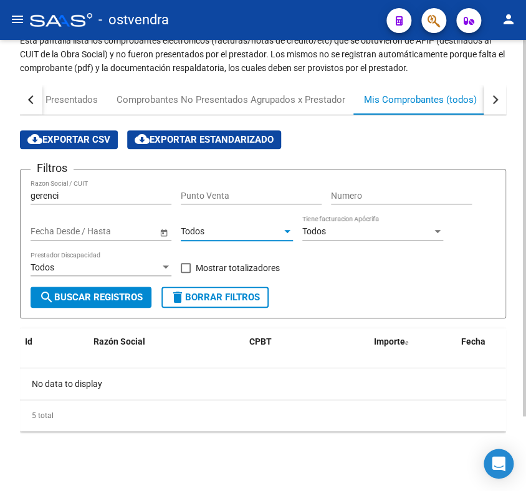
click at [108, 296] on span "search Buscar Registros" at bounding box center [90, 297] width 103 height 11
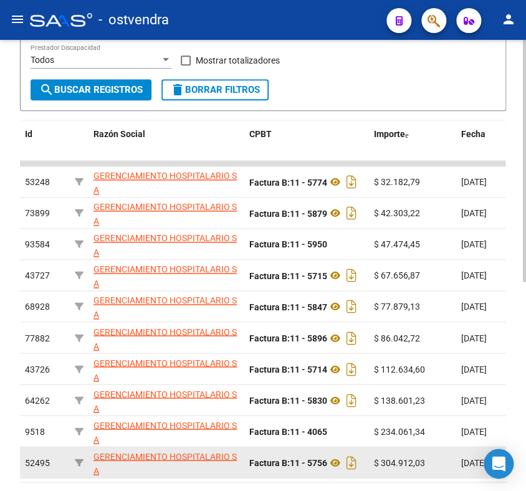
scroll to position [389, 0]
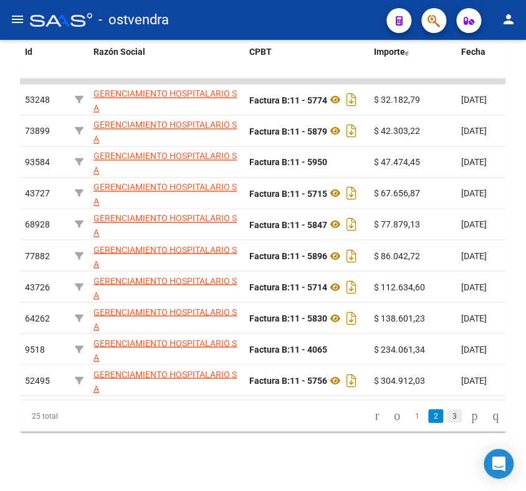
click at [447, 416] on link "3" at bounding box center [454, 416] width 15 height 14
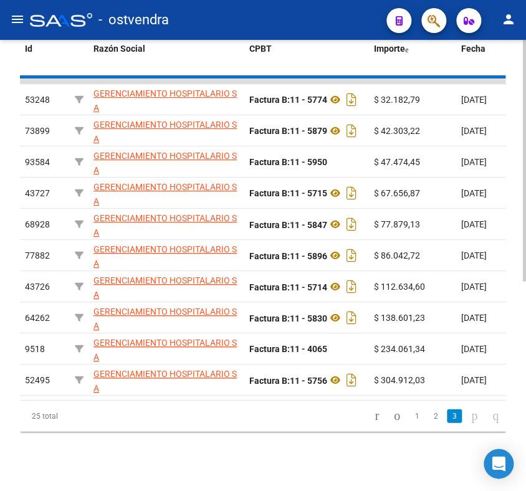
scroll to position [234, 0]
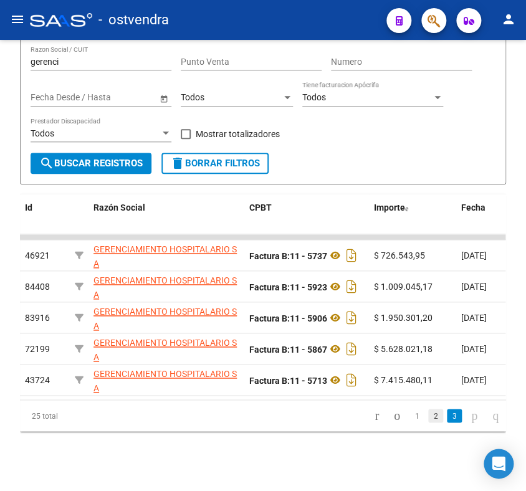
click at [428, 418] on link "2" at bounding box center [435, 416] width 15 height 14
